Goal: Task Accomplishment & Management: Use online tool/utility

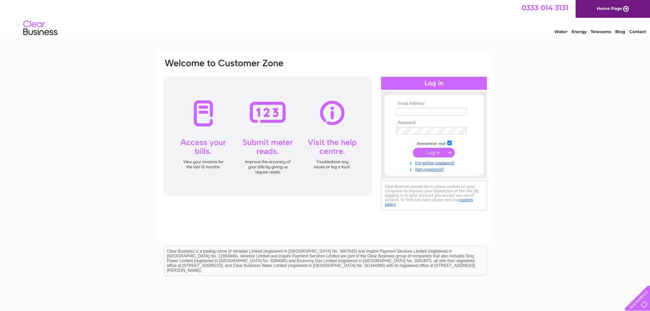
type input "info@leadminingmuseum.co.uk"
click at [438, 153] on input "submit" at bounding box center [434, 153] width 42 height 10
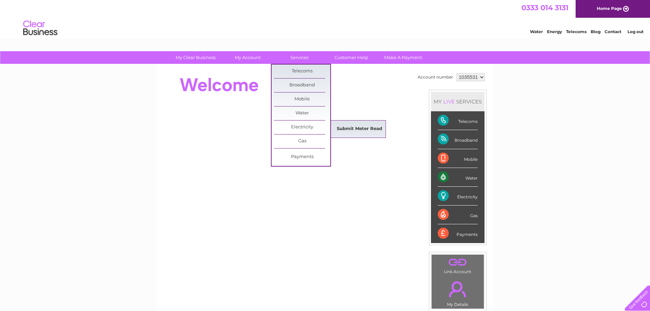
click at [340, 126] on link "Submit Meter Read" at bounding box center [359, 129] width 56 height 14
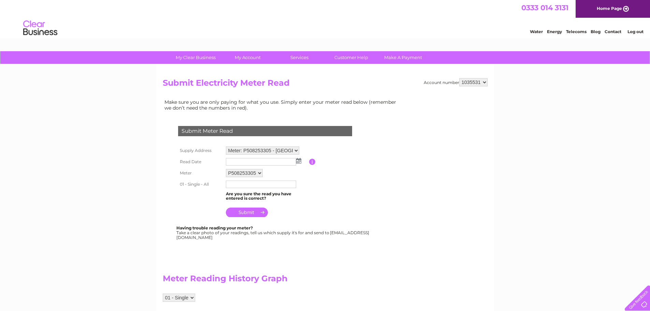
click at [298, 149] on select "Meter: P508253305 - Lochnell Mine, Wanlockhead, Biggar, ML12 6XB Meter: 3410P03…" at bounding box center [262, 150] width 73 height 8
click at [226, 146] on select "Meter: P508253305 - Lochnell Mine, Wanlockhead, Biggar, ML12 6XB Meter: 3410P03…" at bounding box center [262, 150] width 73 height 9
click at [299, 161] on img at bounding box center [298, 160] width 5 height 5
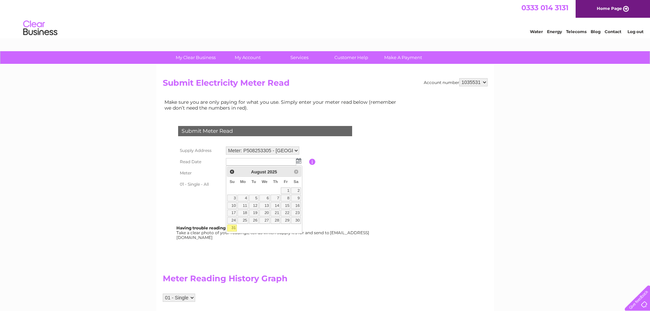
click at [234, 229] on link "31" at bounding box center [232, 228] width 10 height 7
type input "2025/08/31"
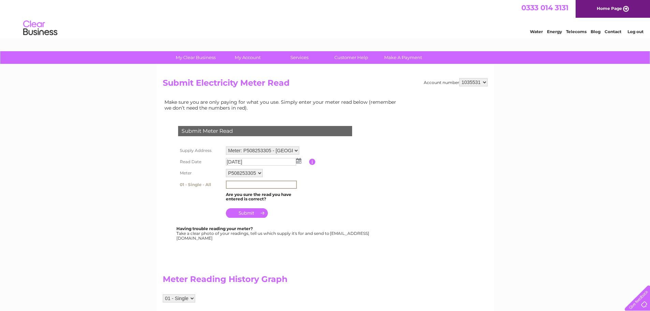
click at [243, 185] on input "text" at bounding box center [261, 185] width 71 height 8
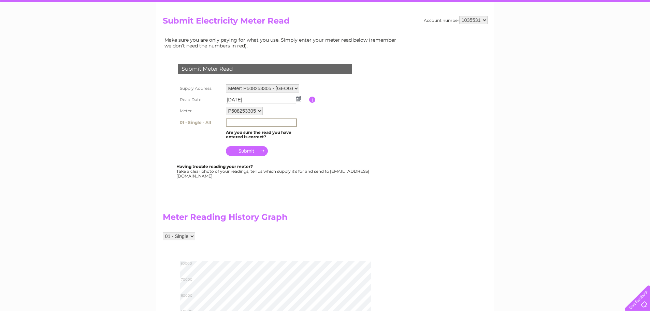
scroll to position [68, 0]
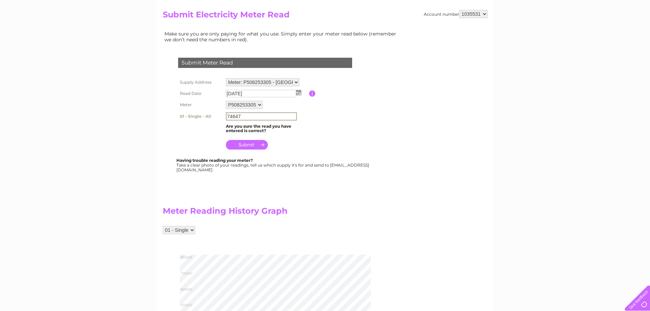
type input "74647"
click at [242, 142] on input "submit" at bounding box center [247, 144] width 42 height 10
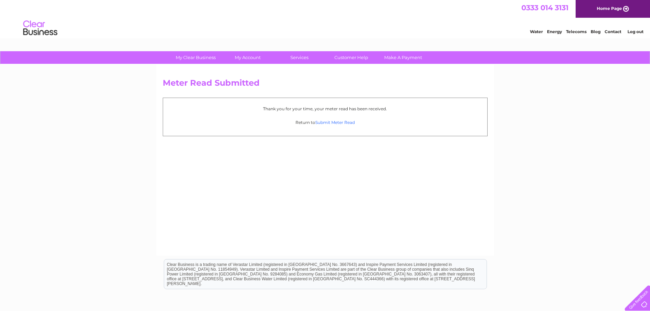
click at [338, 124] on link "Submit Meter Read" at bounding box center [335, 122] width 40 height 5
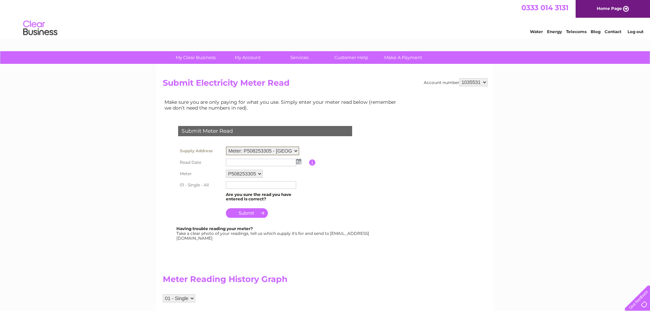
click at [298, 150] on select "Meter: P508253305 - Lochnell Mine, Wanlockhead, Biggar, ML12 6XB Meter: 3410P03…" at bounding box center [262, 150] width 73 height 9
select select "142741"
click at [226, 146] on select "Meter: P508253305 - Lochnell Mine, Wanlockhead, Biggar, ML12 6XB Meter: 3410P03…" at bounding box center [262, 150] width 73 height 9
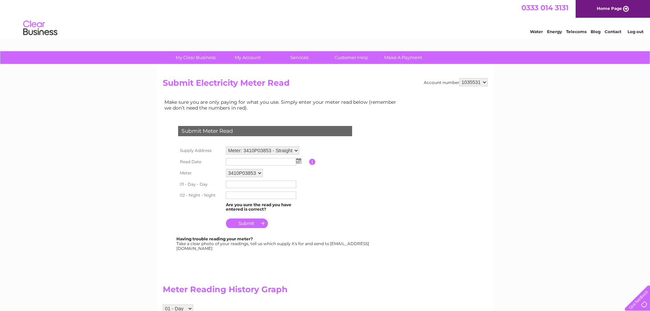
click at [297, 161] on img at bounding box center [298, 160] width 5 height 5
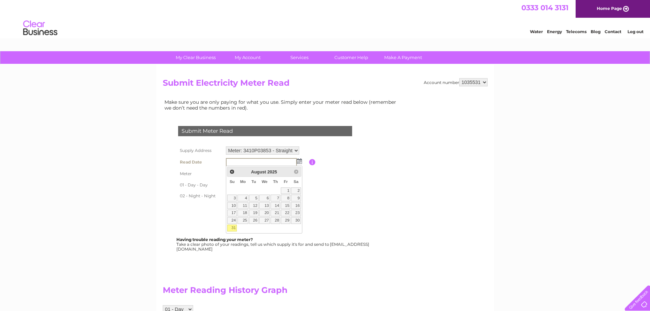
click at [232, 226] on link "31" at bounding box center [232, 228] width 10 height 7
type input "2025/08/31"
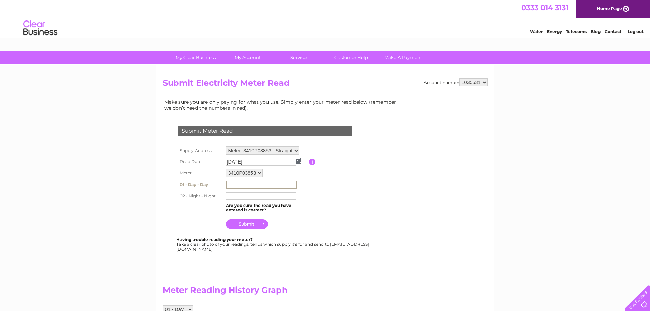
click at [242, 184] on input "text" at bounding box center [261, 185] width 71 height 8
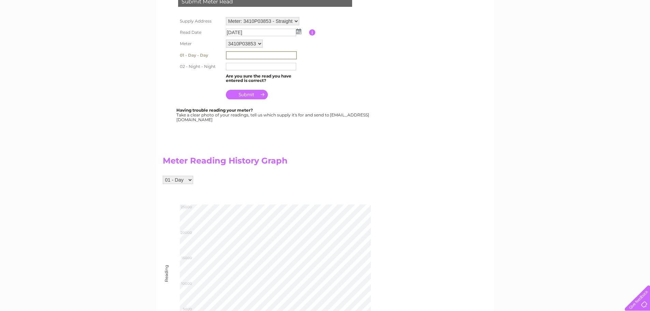
scroll to position [137, 0]
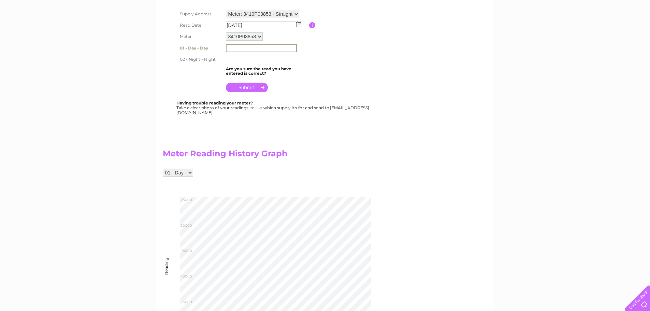
click at [191, 173] on select "01 - Day 02 - Night" at bounding box center [178, 173] width 30 height 8
click at [163, 168] on select "01 - Day 02 - Night" at bounding box center [178, 172] width 30 height 8
click at [191, 173] on select "01 - Day 02 - Night" at bounding box center [178, 172] width 30 height 8
select select "275497"
click at [163, 168] on select "01 - Day 02 - Night" at bounding box center [178, 172] width 30 height 8
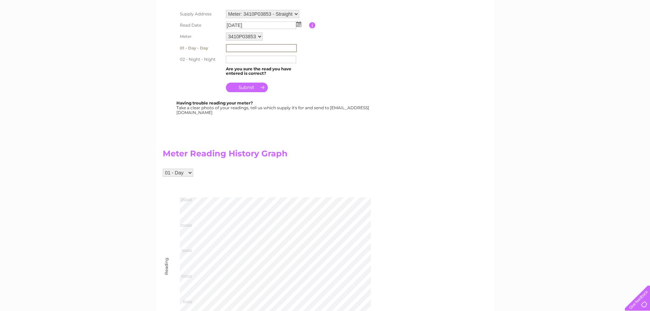
click at [247, 50] on input "text" at bounding box center [261, 48] width 71 height 8
type input "22812"
click at [239, 59] on input "text" at bounding box center [261, 59] width 71 height 8
click at [187, 173] on select "01 - Day 02 - Night" at bounding box center [178, 172] width 30 height 8
select select "275498"
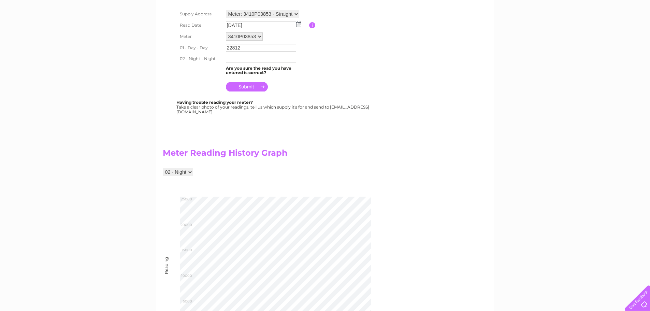
click at [163, 168] on select "01 - Day 02 - Night" at bounding box center [178, 172] width 30 height 8
click at [234, 60] on input "text" at bounding box center [261, 59] width 71 height 8
type input "69456"
click at [247, 44] on td "22812" at bounding box center [266, 47] width 85 height 11
drag, startPoint x: 243, startPoint y: 48, endPoint x: 212, endPoint y: 48, distance: 31.1
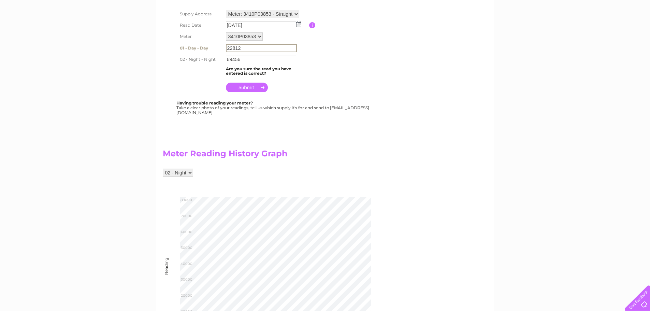
click at [212, 48] on tr "01 - Day - Day 22812" at bounding box center [273, 48] width 194 height 12
type input "22545"
click at [243, 87] on input "submit" at bounding box center [247, 87] width 42 height 10
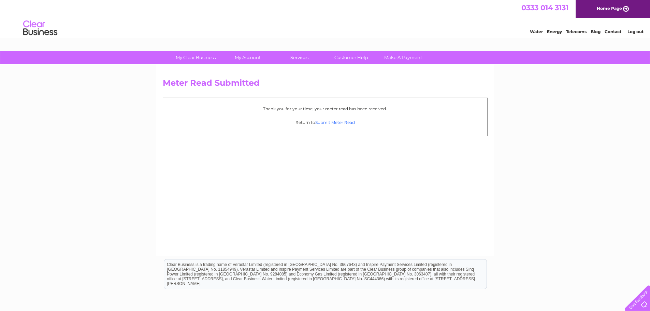
click at [333, 124] on link "Submit Meter Read" at bounding box center [335, 122] width 40 height 5
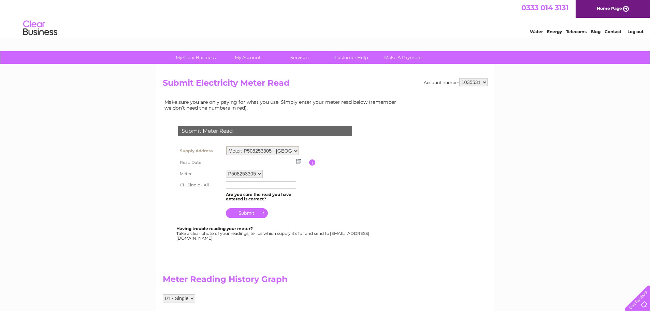
click at [297, 151] on select "Meter: P508253305 - Lochnell Mine, Wanlockhead, Biggar, ML12 6XB Meter: 3410P03…" at bounding box center [262, 150] width 73 height 9
select select "142788"
click at [226, 146] on select "Meter: P508253305 - Lochnell Mine, Wanlockhead, Biggar, ML12 6XB Meter: 3410P03…" at bounding box center [262, 150] width 73 height 9
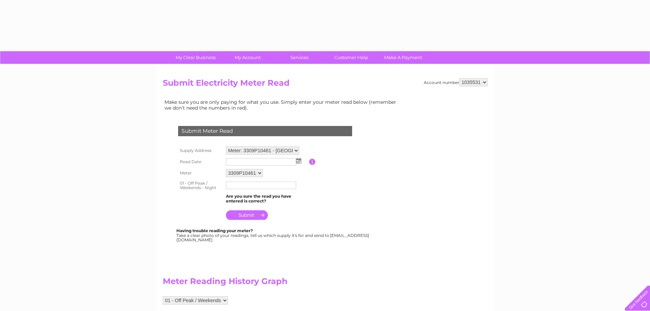
click at [300, 162] on img at bounding box center [298, 160] width 5 height 5
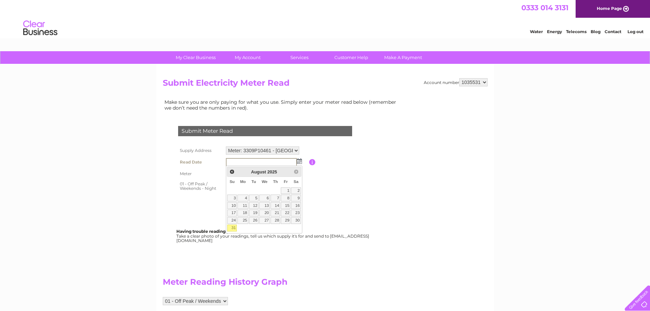
click at [231, 227] on link "31" at bounding box center [232, 228] width 10 height 7
type input "[DATE]"
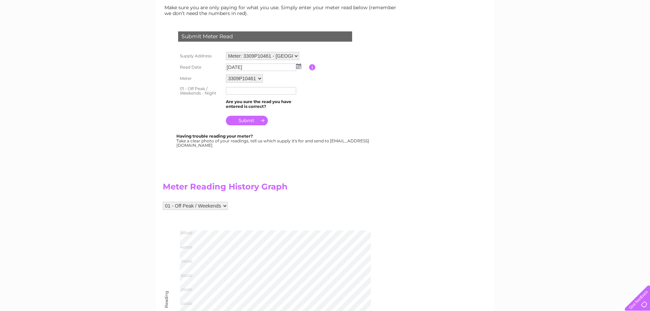
scroll to position [102, 0]
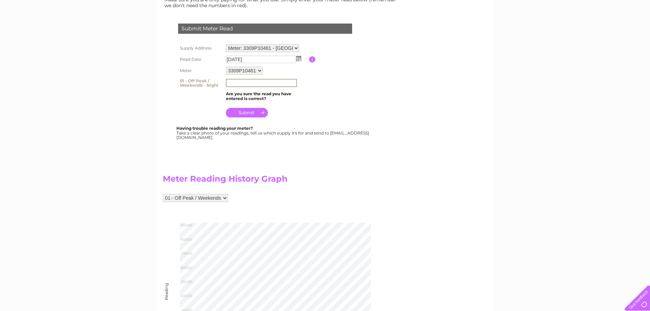
click at [240, 84] on input "text" at bounding box center [261, 83] width 71 height 8
type input "43120"
click at [243, 110] on input "submit" at bounding box center [247, 113] width 42 height 10
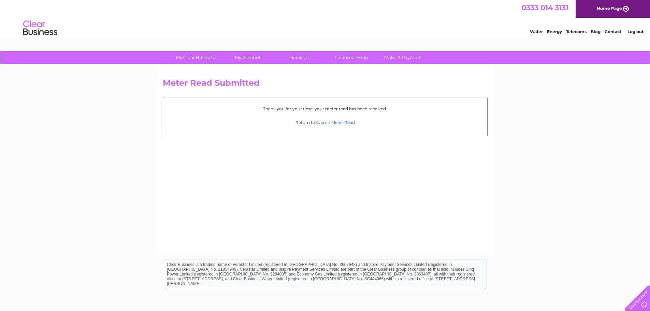
click at [335, 123] on link "Submit Meter Read" at bounding box center [335, 122] width 40 height 5
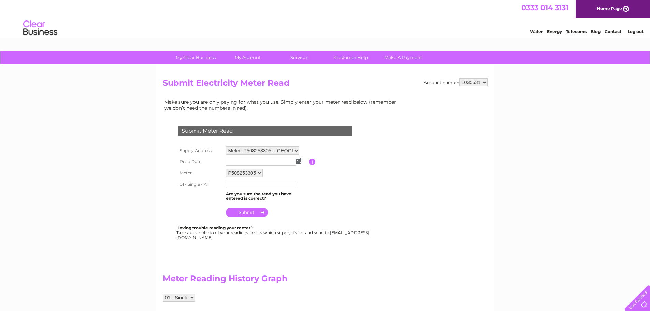
click at [296, 149] on select "Meter: P508253305 - Lochnell Mine, Wanlockhead, Biggar, ML12 6XB Meter: 3410P03…" at bounding box center [262, 150] width 73 height 8
select select "142820"
click at [226, 146] on select "Meter: P508253305 - Lochnell Mine, Wanlockhead, Biggar, ML12 6XB Meter: 3410P03…" at bounding box center [262, 150] width 73 height 9
click at [300, 163] on img at bounding box center [298, 160] width 5 height 5
click at [299, 161] on img at bounding box center [298, 160] width 5 height 5
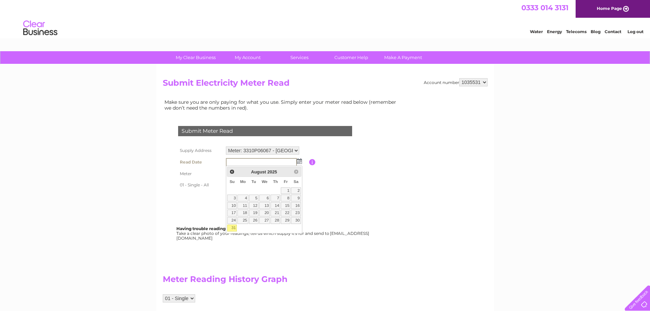
click at [232, 228] on link "31" at bounding box center [232, 228] width 10 height 7
type input "[DATE]"
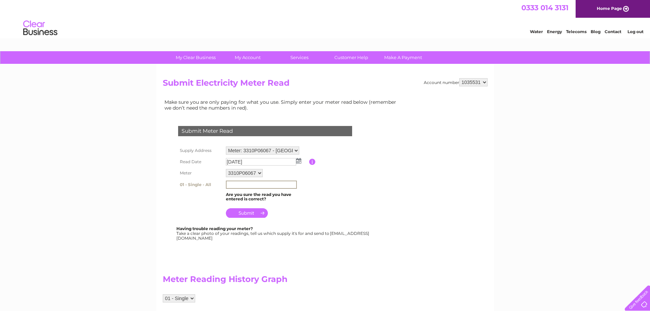
click at [258, 185] on input "text" at bounding box center [261, 185] width 71 height 8
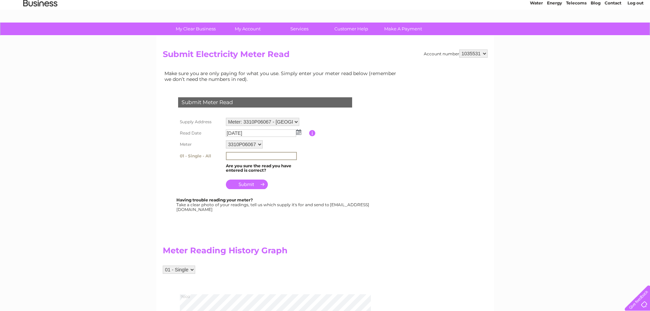
scroll to position [68, 0]
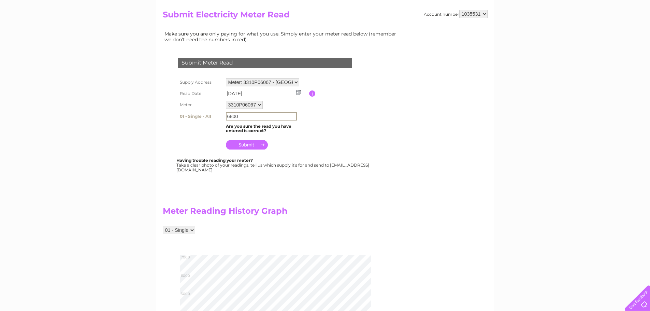
type input "6800"
click at [237, 144] on input "submit" at bounding box center [247, 144] width 42 height 10
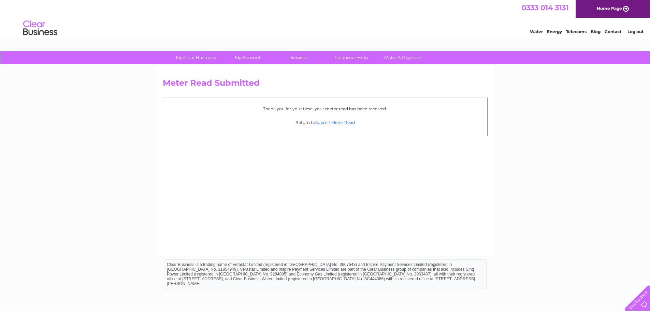
click at [332, 124] on link "Submit Meter Read" at bounding box center [335, 122] width 40 height 5
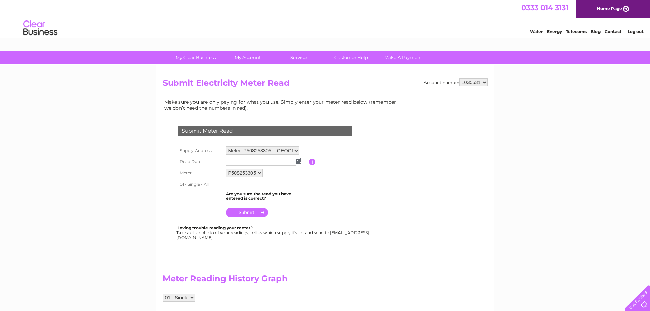
click at [297, 151] on select "Meter: P508253305 - Lochnell Mine, Wanlockhead, Biggar, ML12 6XB Meter: 3410P03…" at bounding box center [262, 150] width 73 height 8
select select "142787"
click at [226, 146] on select "Meter: P508253305 - Lochnell Mine, Wanlockhead, Biggar, ML12 6XB Meter: 3410P03…" at bounding box center [262, 150] width 73 height 9
click at [299, 161] on img at bounding box center [298, 160] width 5 height 5
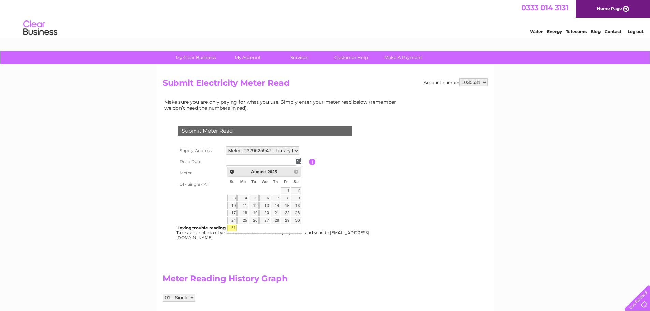
click at [233, 226] on link "31" at bounding box center [232, 228] width 10 height 7
type input "[DATE]"
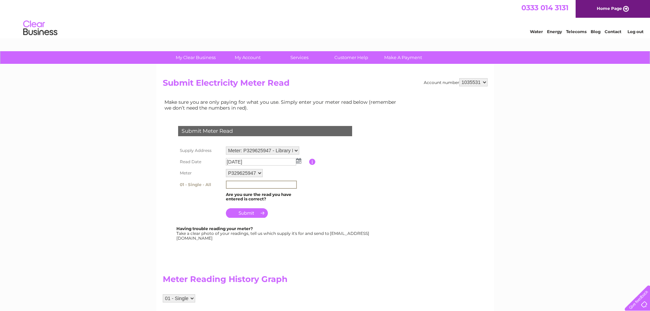
click at [237, 185] on input "text" at bounding box center [261, 185] width 71 height 8
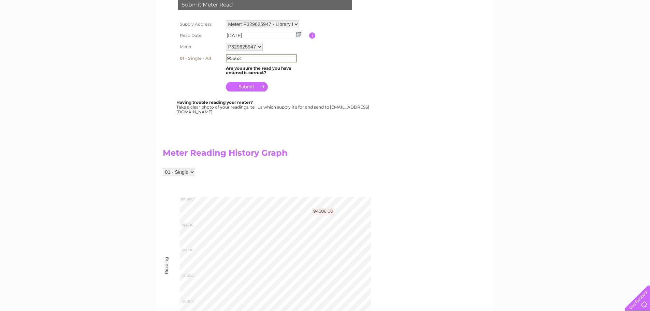
scroll to position [137, 0]
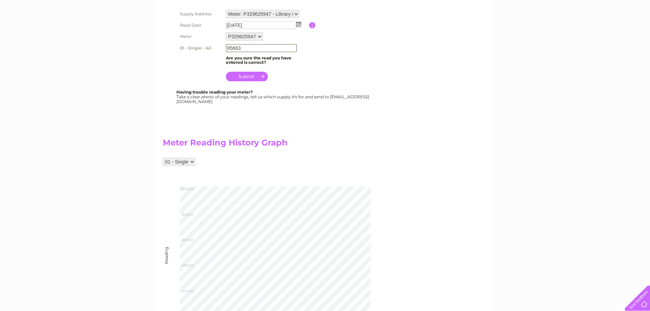
type input "95663"
click at [248, 76] on input "submit" at bounding box center [247, 77] width 42 height 10
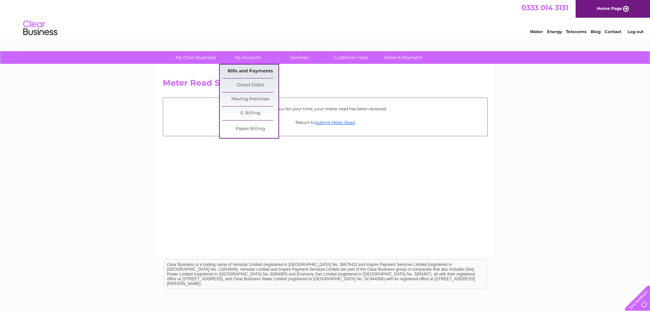
click at [244, 68] on link "Bills and Payments" at bounding box center [250, 72] width 56 height 14
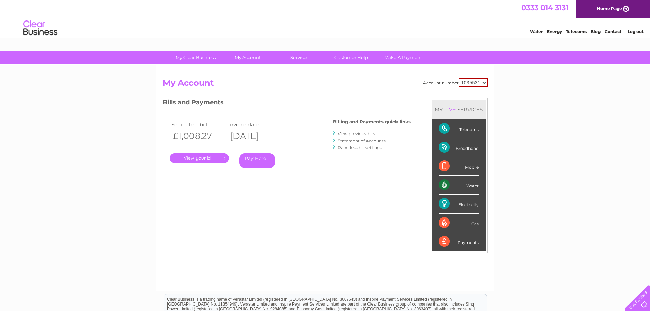
click at [201, 161] on link "." at bounding box center [199, 158] width 59 height 10
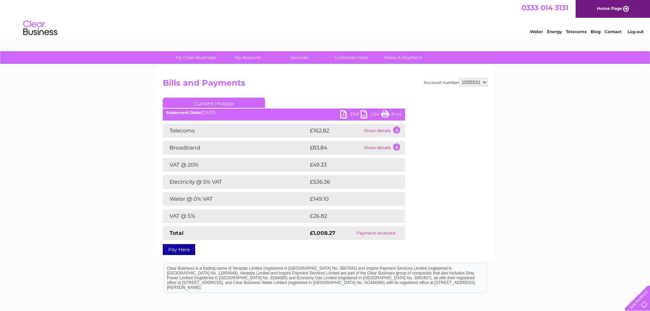
click at [398, 130] on td "Show details" at bounding box center [383, 131] width 43 height 14
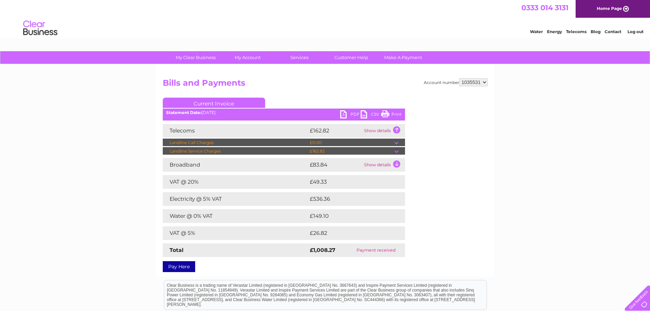
click at [397, 152] on td at bounding box center [400, 151] width 11 height 8
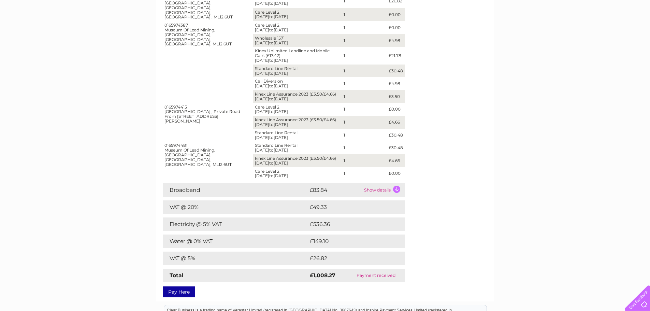
scroll to position [171, 0]
click at [394, 188] on td "Show details" at bounding box center [383, 189] width 43 height 14
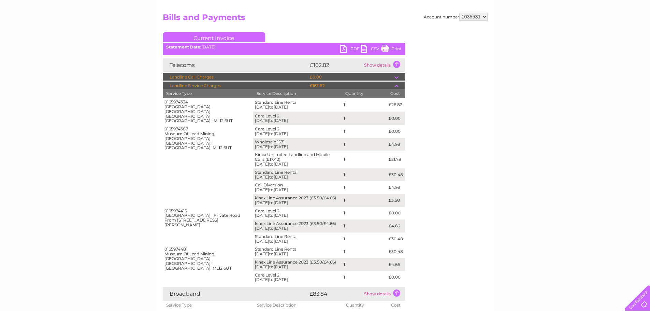
scroll to position [34, 0]
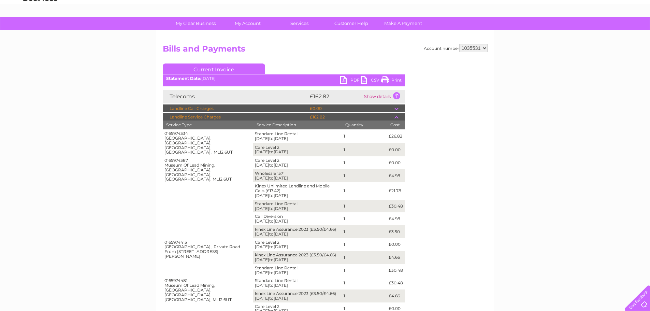
drag, startPoint x: 395, startPoint y: 81, endPoint x: 496, endPoint y: 266, distance: 210.7
click at [395, 81] on link "Print" at bounding box center [391, 81] width 20 height 10
